Goal: Task Accomplishment & Management: Complete application form

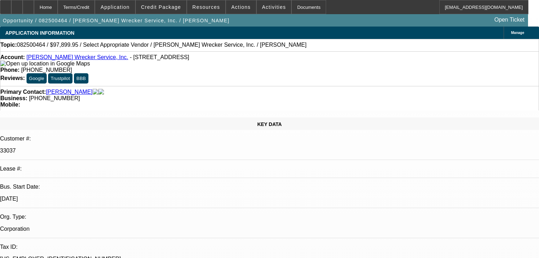
select select "0"
select select "2"
select select "0"
select select "6"
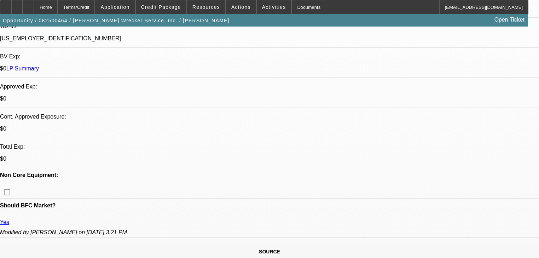
scroll to position [85, 0]
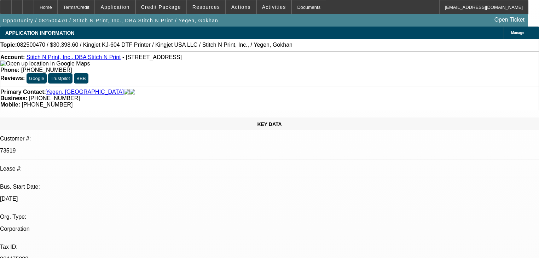
select select "0"
select select "2"
select select "0"
select select "2"
